Goal: Task Accomplishment & Management: Complete application form

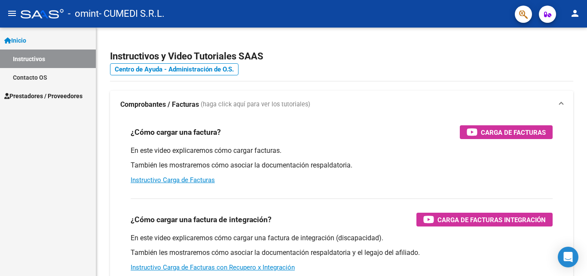
click at [46, 102] on link "Prestadores / Proveedores" at bounding box center [48, 95] width 96 height 18
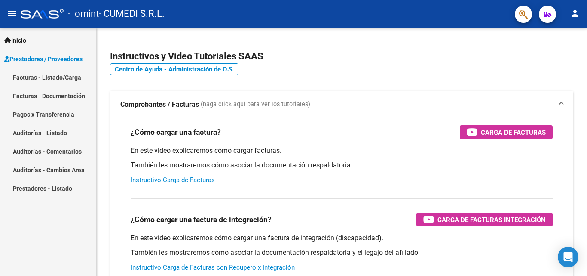
click at [58, 76] on link "Facturas - Listado/Carga" at bounding box center [48, 77] width 96 height 18
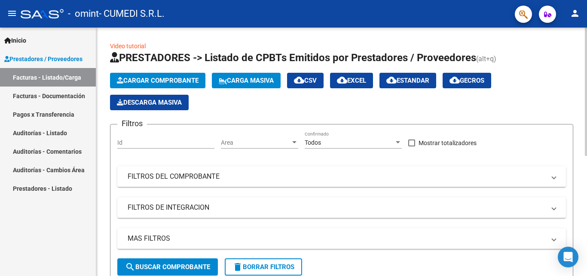
click at [151, 80] on span "Cargar Comprobante" at bounding box center [158, 81] width 82 height 8
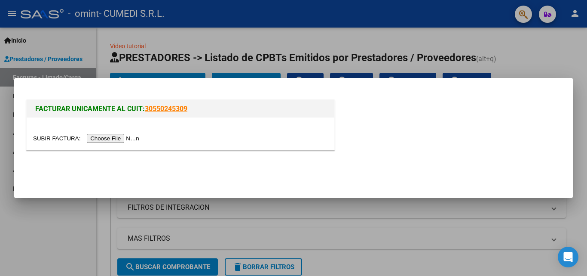
click at [95, 137] on input "file" at bounding box center [87, 138] width 109 height 9
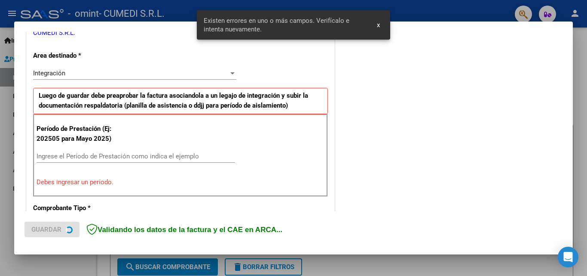
scroll to position [194, 0]
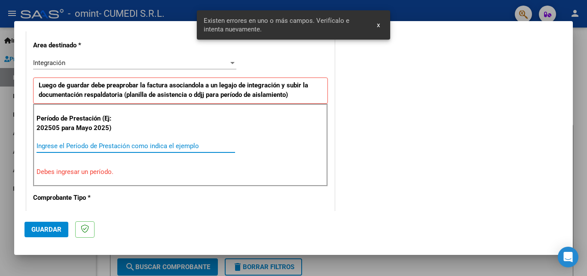
click at [98, 143] on input "Ingrese el Período de Prestación como indica el ejemplo" at bounding box center [136, 146] width 199 height 8
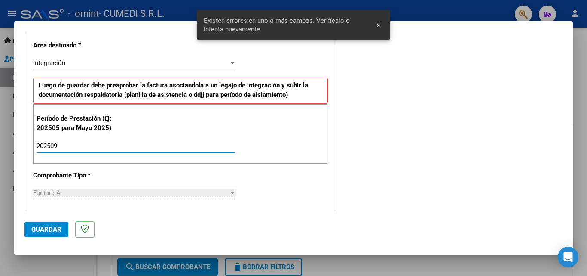
type input "202509"
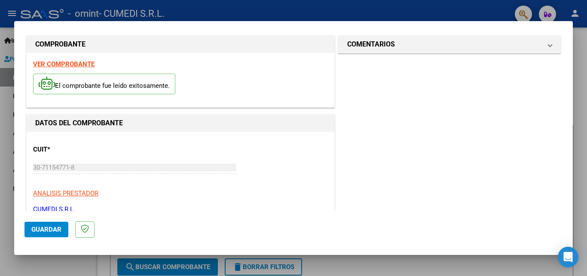
scroll to position [0, 0]
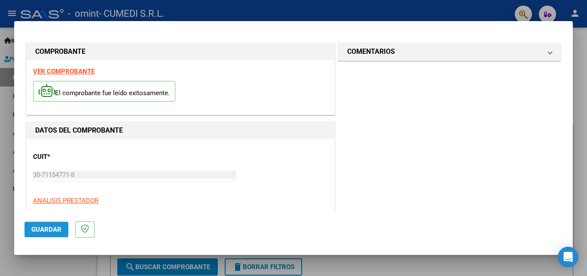
click at [39, 227] on span "Guardar" at bounding box center [46, 229] width 30 height 8
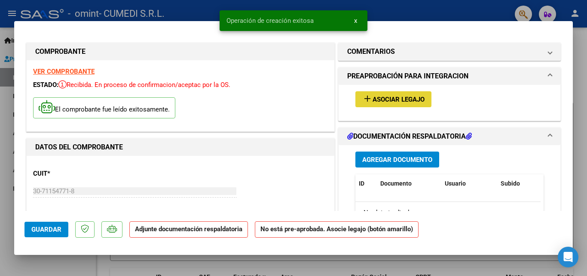
click at [393, 102] on span "Asociar Legajo" at bounding box center [399, 99] width 52 height 8
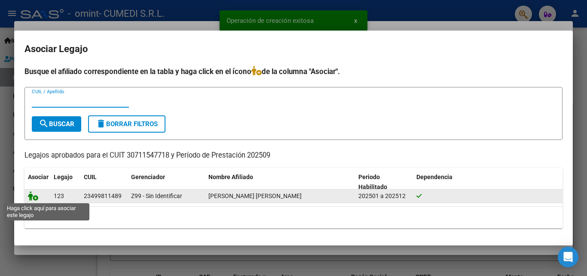
click at [35, 197] on icon at bounding box center [33, 195] width 10 height 9
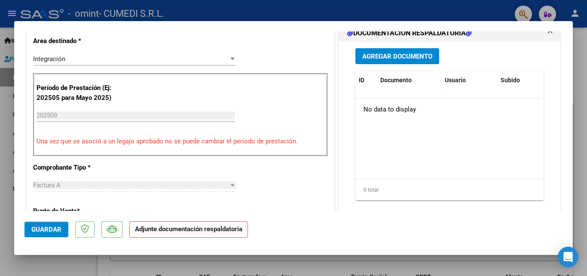
scroll to position [215, 0]
click at [405, 52] on span "Agregar Documento" at bounding box center [397, 56] width 70 height 8
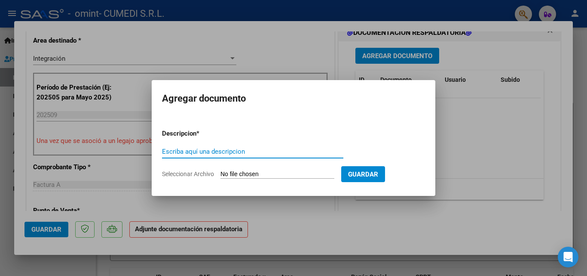
click at [187, 149] on input "Escriba aquí una descripcion" at bounding box center [252, 151] width 181 height 8
type input "asist"
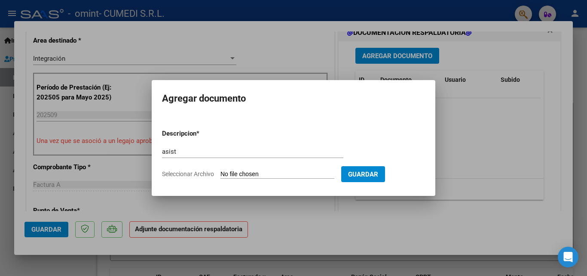
click at [191, 173] on span "Seleccionar Archivo" at bounding box center [188, 173] width 52 height 7
click at [221, 173] on input "Seleccionar Archivo" at bounding box center [278, 174] width 114 height 8
type input "C:\fakepath\09 - ASIST OMINT [PERSON_NAME].pdf"
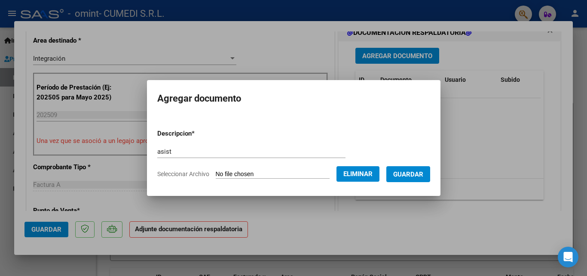
click at [415, 169] on button "Guardar" at bounding box center [408, 174] width 44 height 16
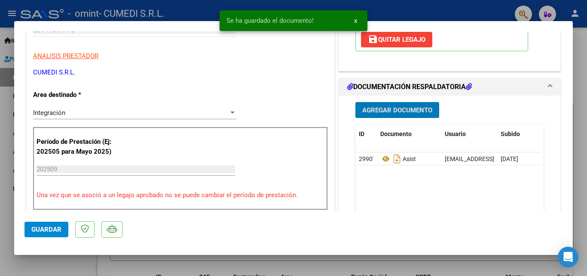
scroll to position [160, 0]
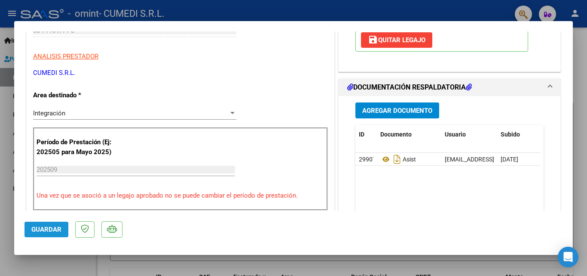
click at [37, 231] on span "Guardar" at bounding box center [46, 229] width 30 height 8
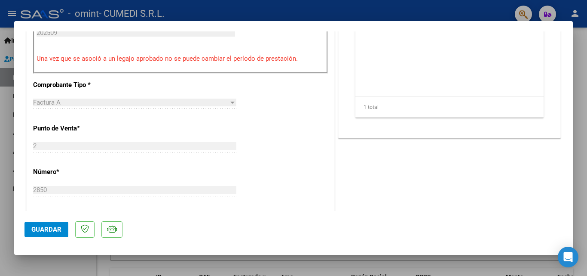
scroll to position [461, 0]
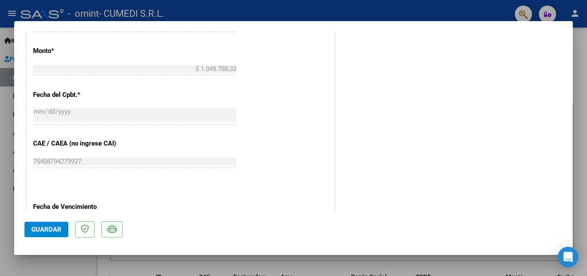
click at [33, 228] on span "Guardar" at bounding box center [46, 229] width 30 height 8
